Goal: Task Accomplishment & Management: Use online tool/utility

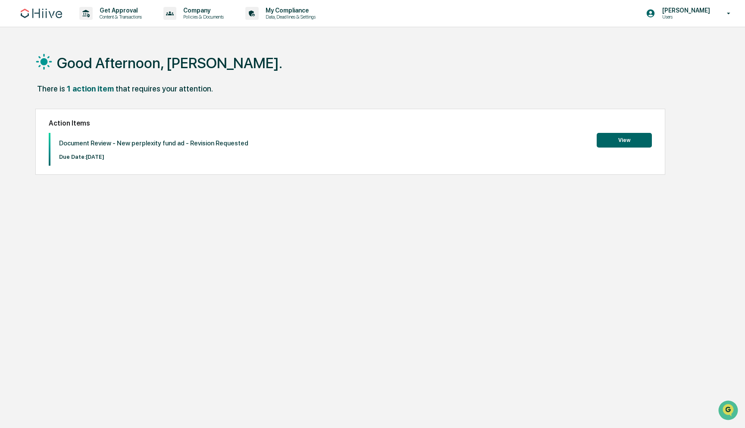
click at [99, 86] on div "1 action item" at bounding box center [90, 88] width 47 height 9
click at [620, 134] on button "View" at bounding box center [624, 140] width 55 height 15
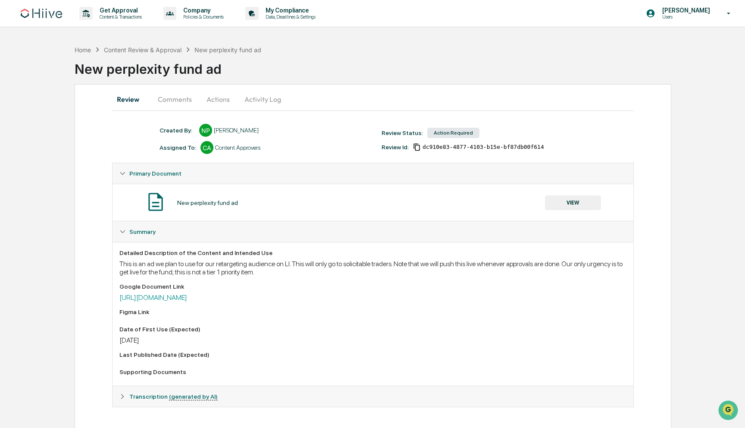
click at [182, 100] on button "Comments" at bounding box center [175, 99] width 48 height 21
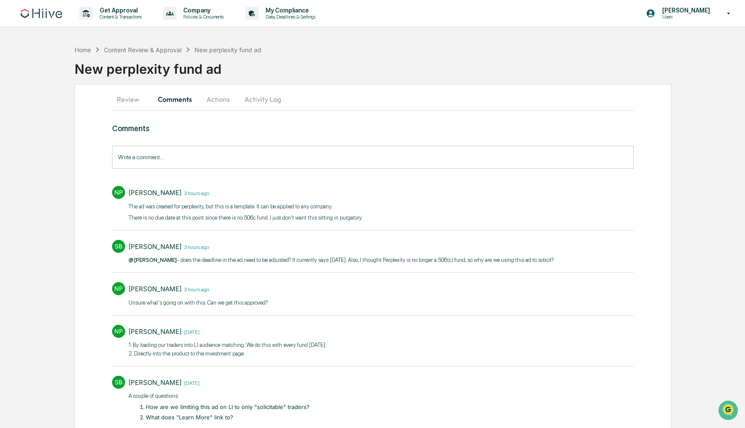
click at [265, 102] on button "Activity Log" at bounding box center [263, 99] width 50 height 21
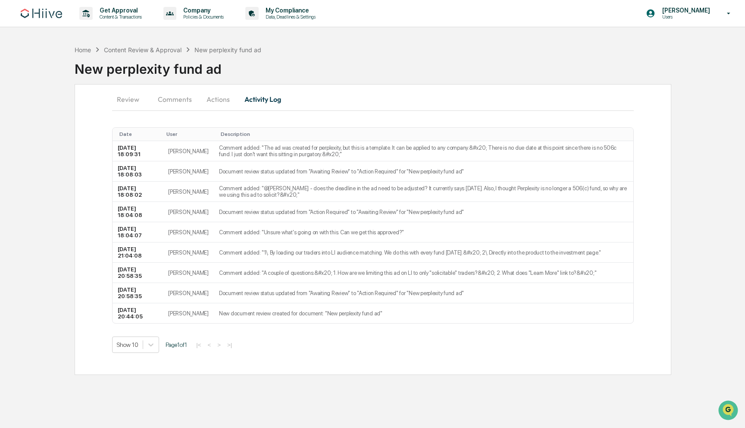
click at [205, 93] on button "Actions" at bounding box center [218, 99] width 39 height 21
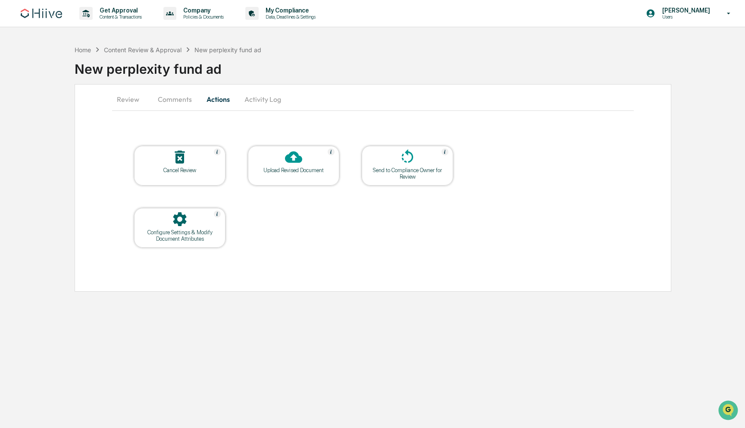
click at [406, 151] on icon at bounding box center [407, 156] width 17 height 17
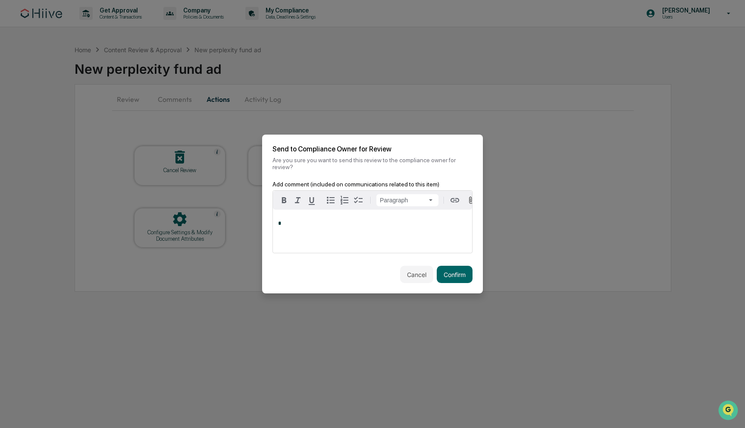
click at [473, 288] on div "Cancel Confirm" at bounding box center [372, 274] width 221 height 38
click at [470, 285] on div "Cancel Confirm" at bounding box center [372, 274] width 221 height 38
click at [450, 267] on button "Confirm" at bounding box center [455, 274] width 36 height 17
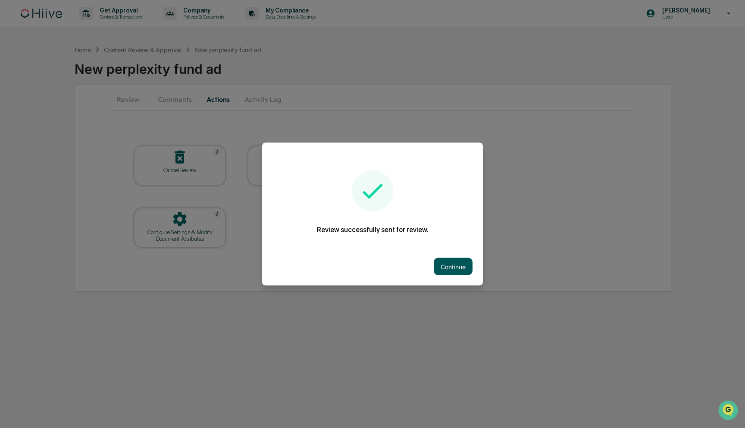
click at [445, 263] on button "Continue" at bounding box center [453, 266] width 39 height 17
